Goal: Register for event/course

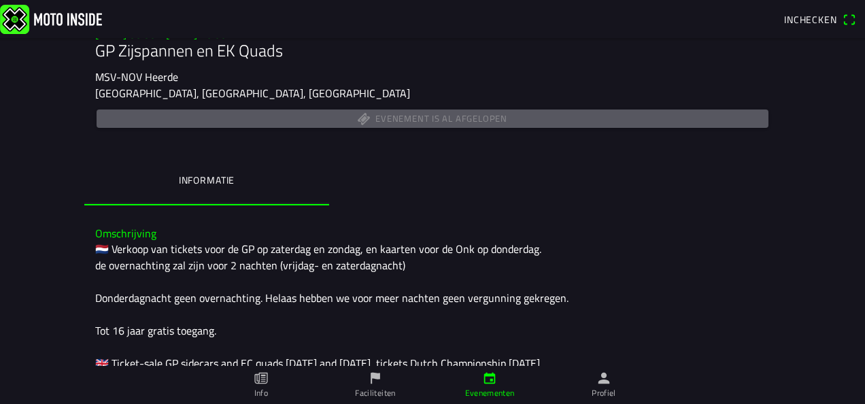
scroll to position [144, 0]
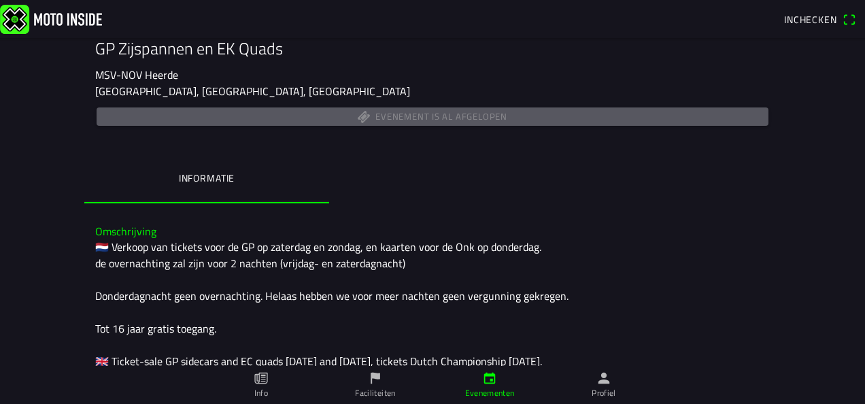
click at [370, 374] on icon "flag" at bounding box center [375, 378] width 15 height 15
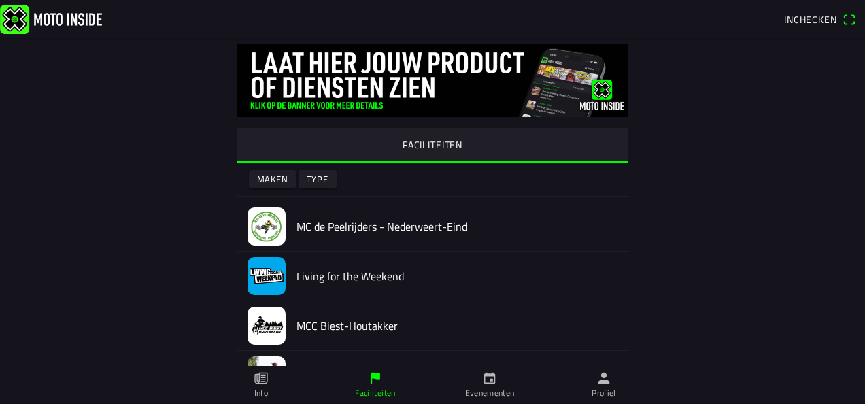
click at [494, 389] on ion-label "Evenementen" at bounding box center [490, 393] width 50 height 12
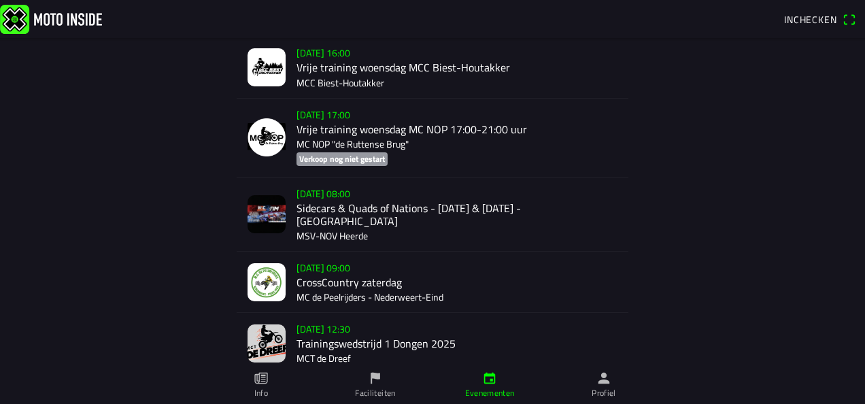
scroll to position [1682, 0]
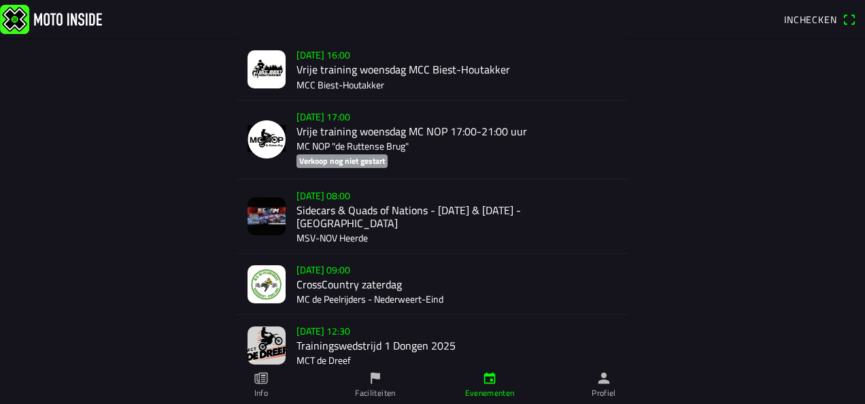
click at [369, 205] on div "za 27 sep. - 08:00 Sidecars & Quads of Nations - 27 & 28 Sept. - Heerde MSV-NOV…" at bounding box center [457, 216] width 321 height 73
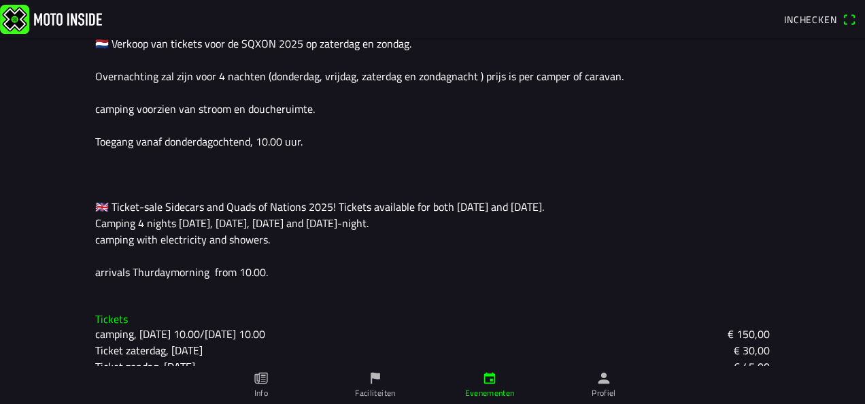
scroll to position [449, 0]
